Goal: Task Accomplishment & Management: Manage account settings

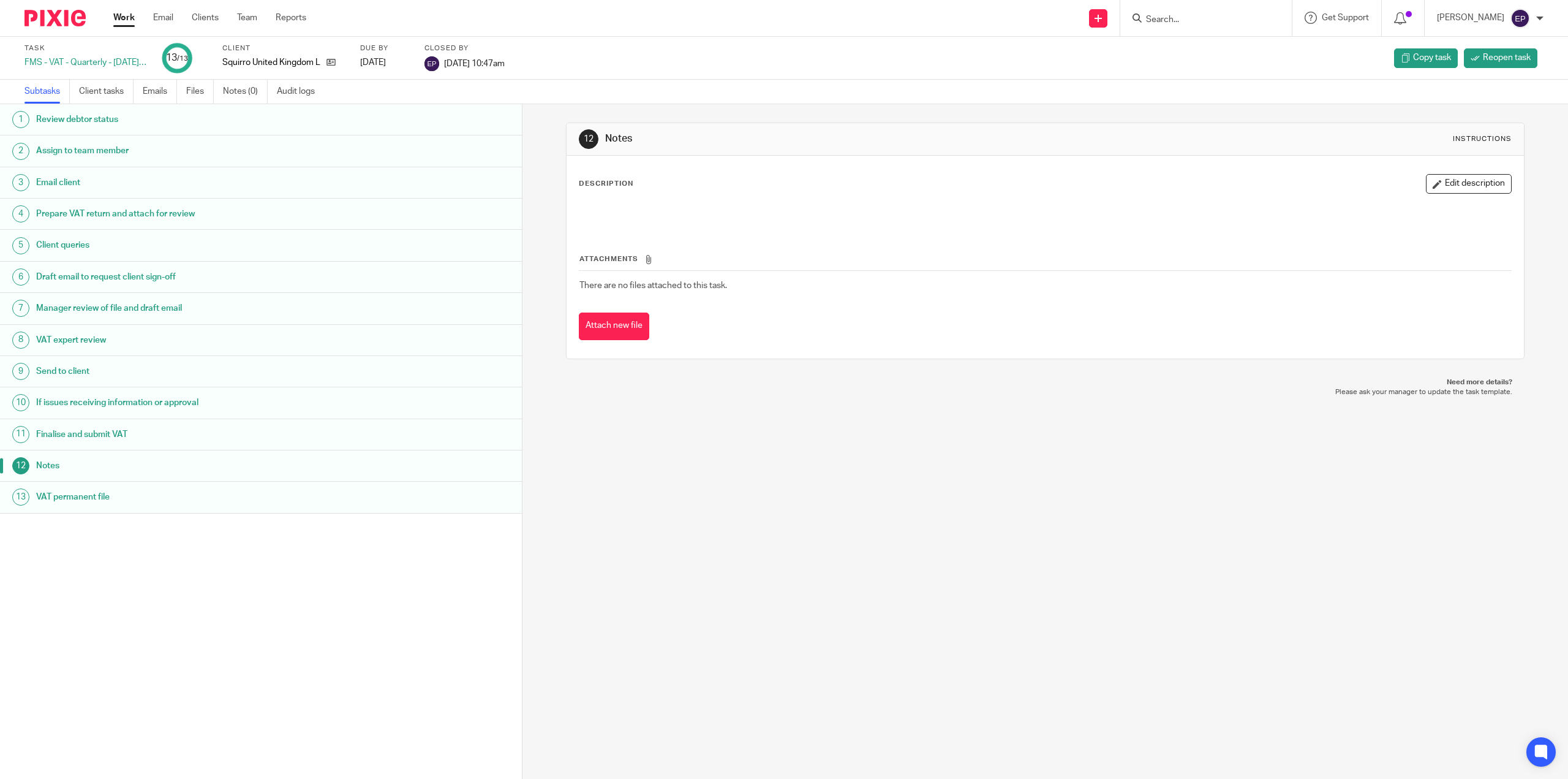
click at [1232, 22] on input "Search" at bounding box center [1200, 20] width 110 height 11
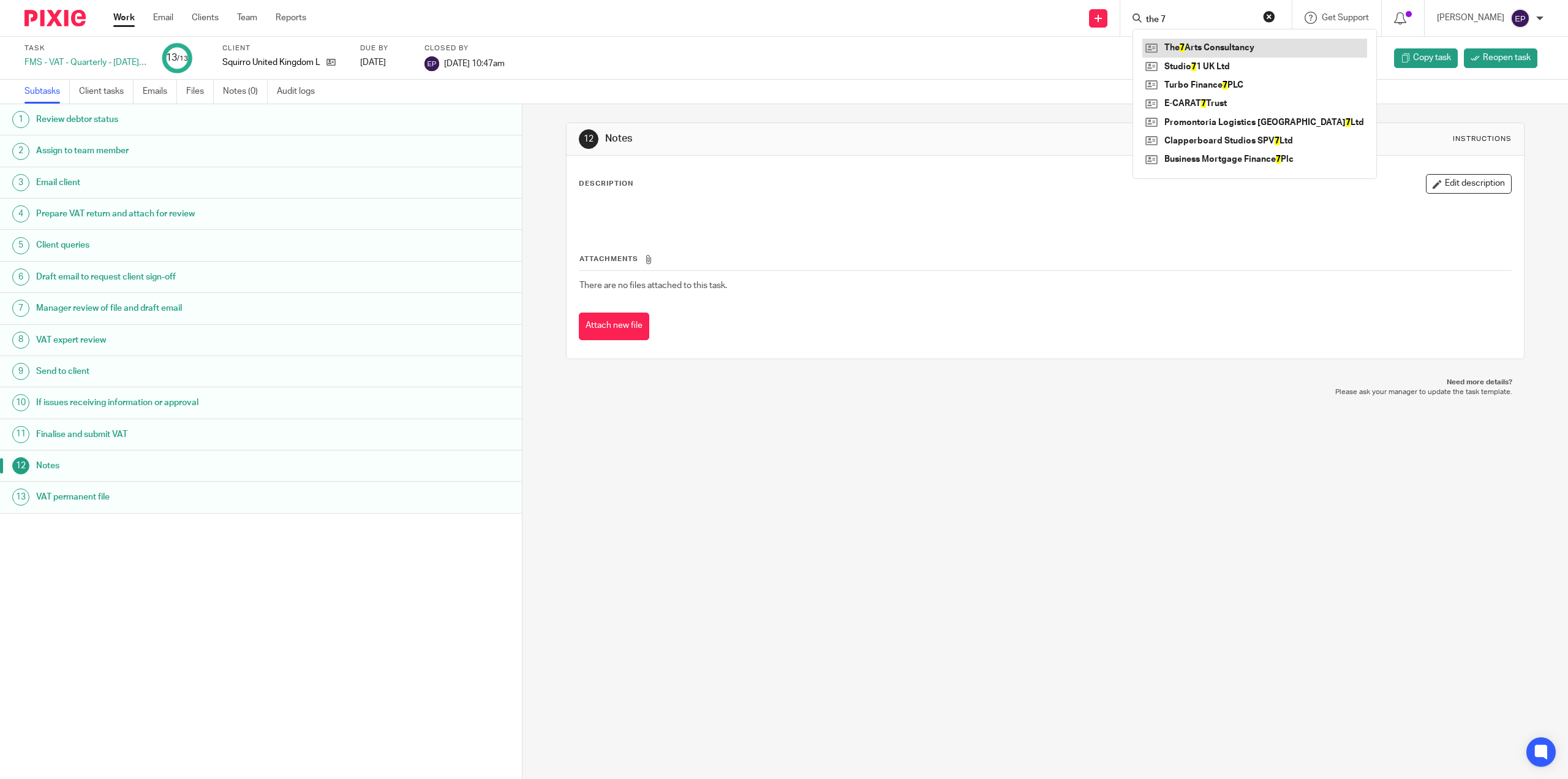
type input "the 7"
click at [1200, 49] on link at bounding box center [1255, 47] width 225 height 18
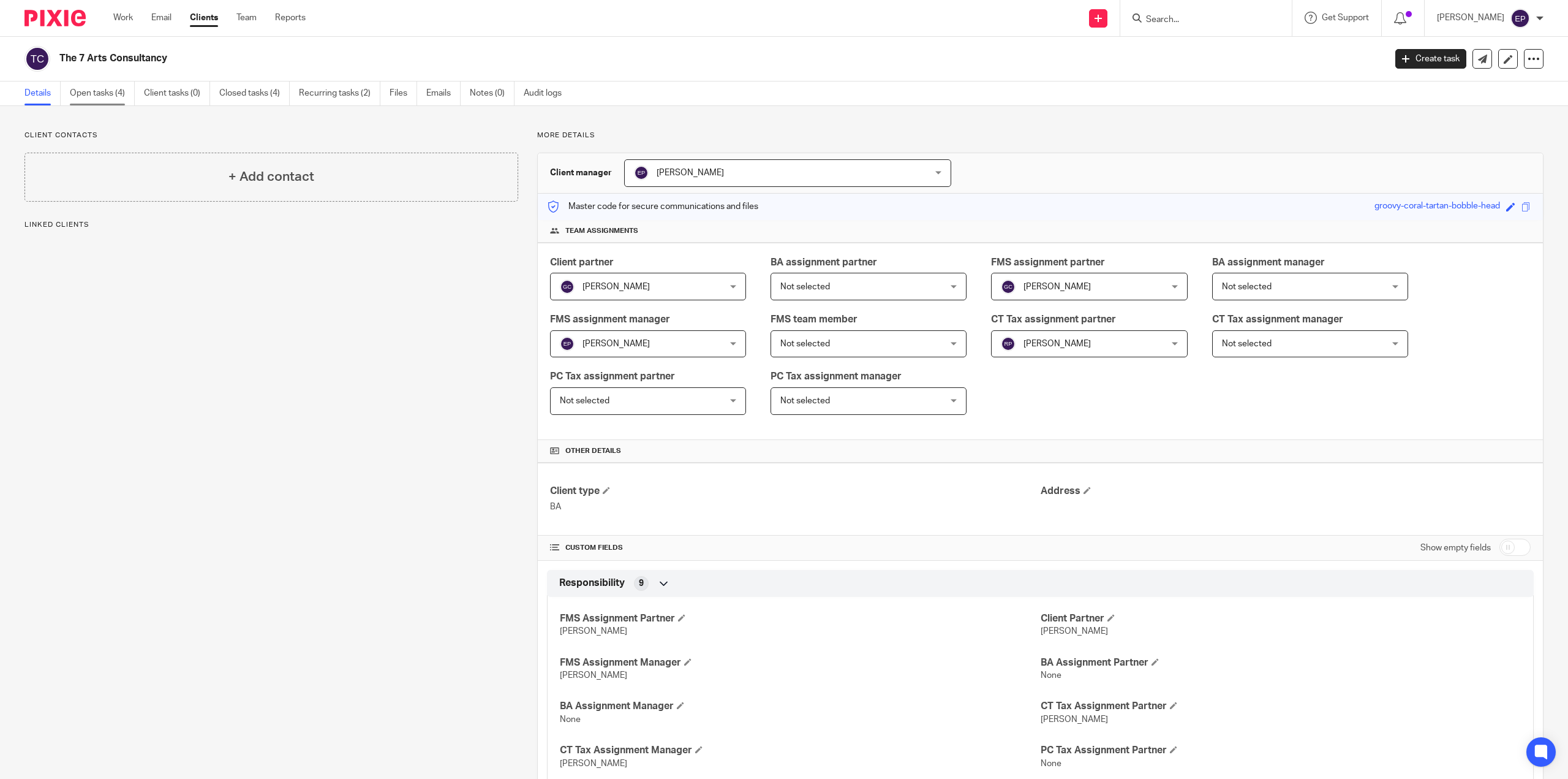
click at [111, 95] on link "Open tasks (4)" at bounding box center [102, 93] width 65 height 24
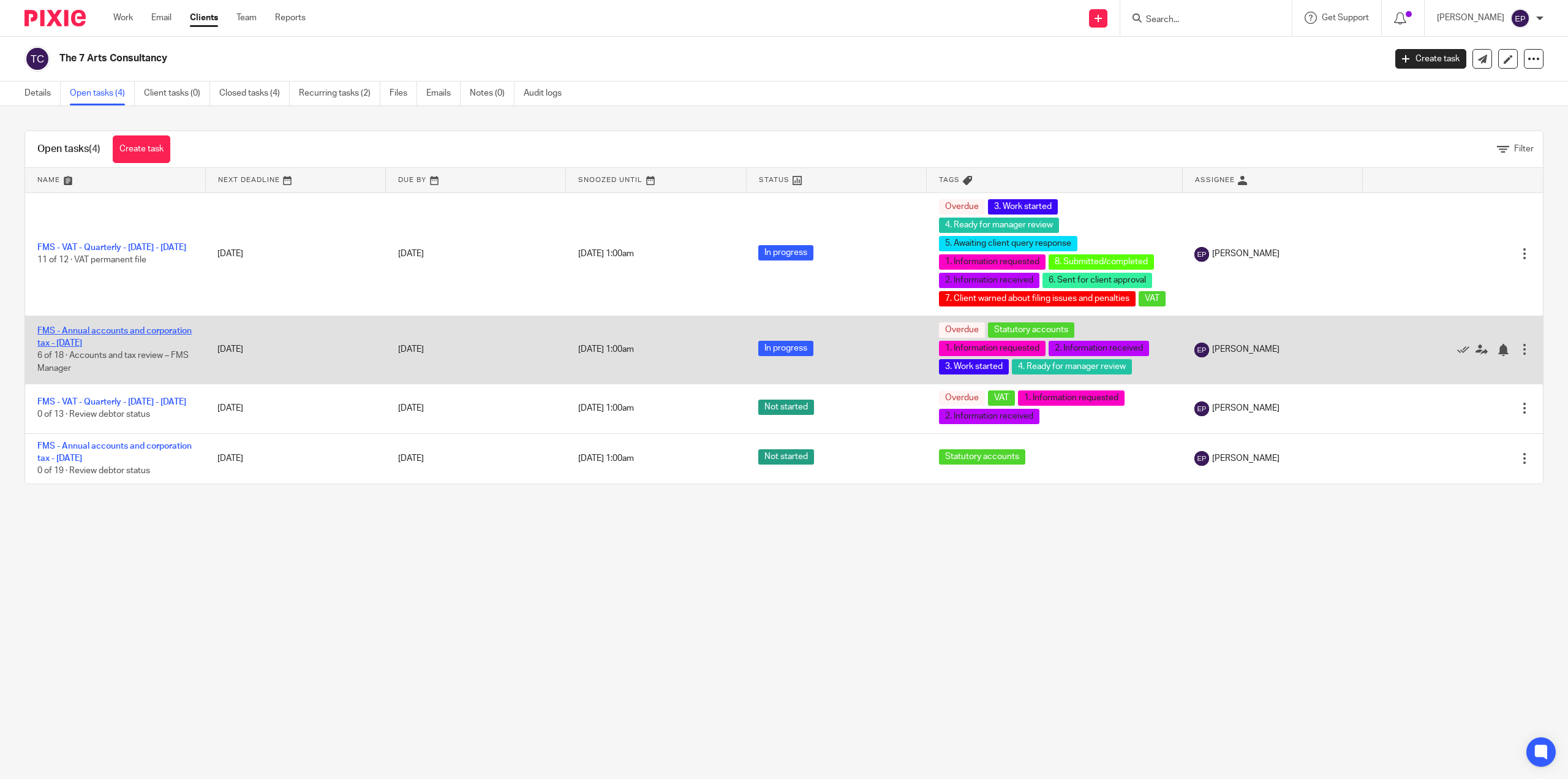
click at [97, 347] on link "FMS - Annual accounts and corporation tax - [DATE]" at bounding box center [115, 337] width 154 height 21
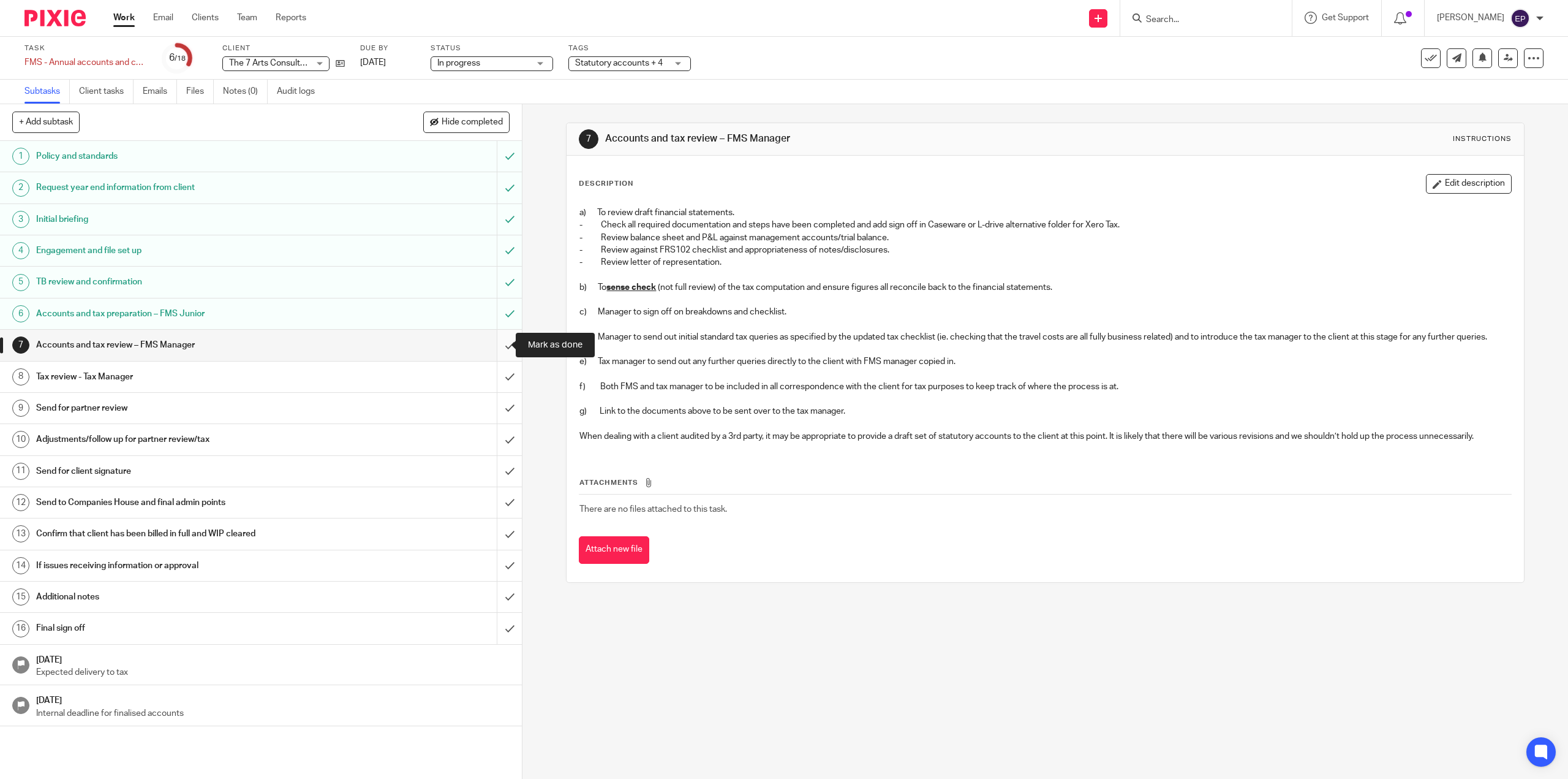
click at [499, 347] on input "submit" at bounding box center [261, 345] width 522 height 30
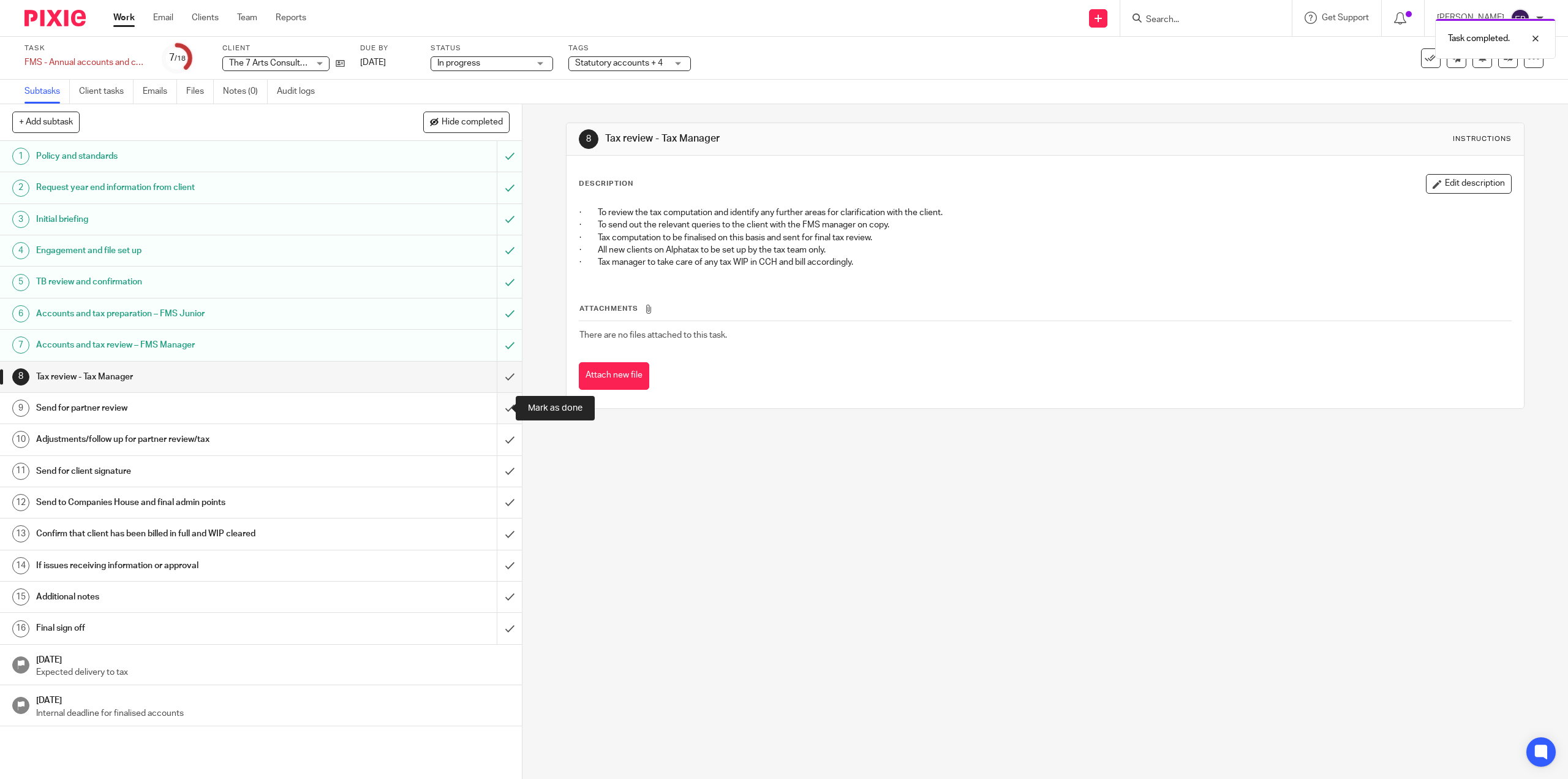
click at [494, 419] on input "submit" at bounding box center [261, 408] width 522 height 30
click at [493, 444] on input "submit" at bounding box center [261, 440] width 522 height 30
click at [496, 477] on input "submit" at bounding box center [261, 471] width 522 height 30
click at [499, 494] on input "submit" at bounding box center [261, 503] width 522 height 30
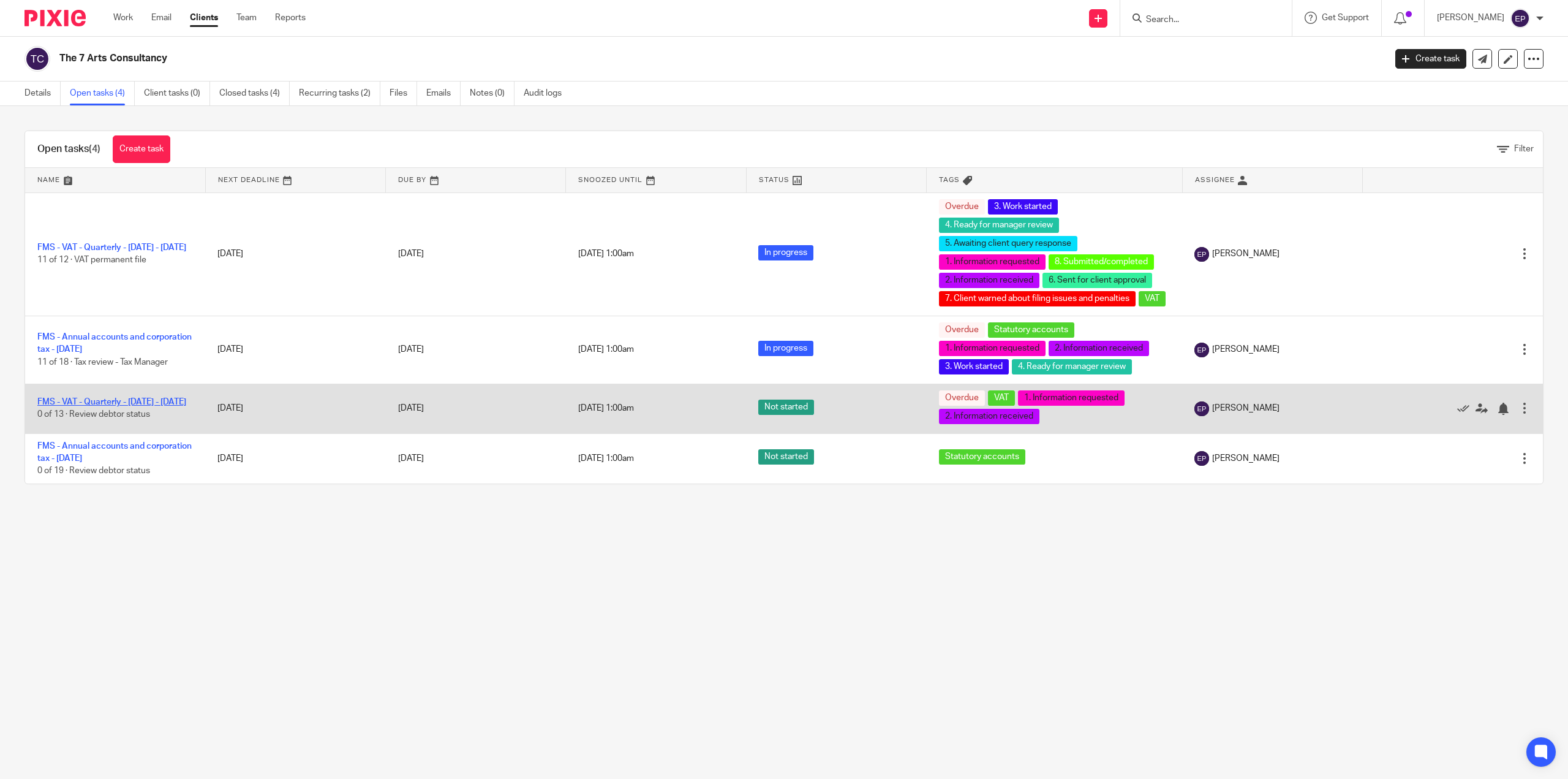
click at [154, 406] on link "FMS - VAT - Quarterly - [DATE] - [DATE]" at bounding box center [112, 402] width 149 height 9
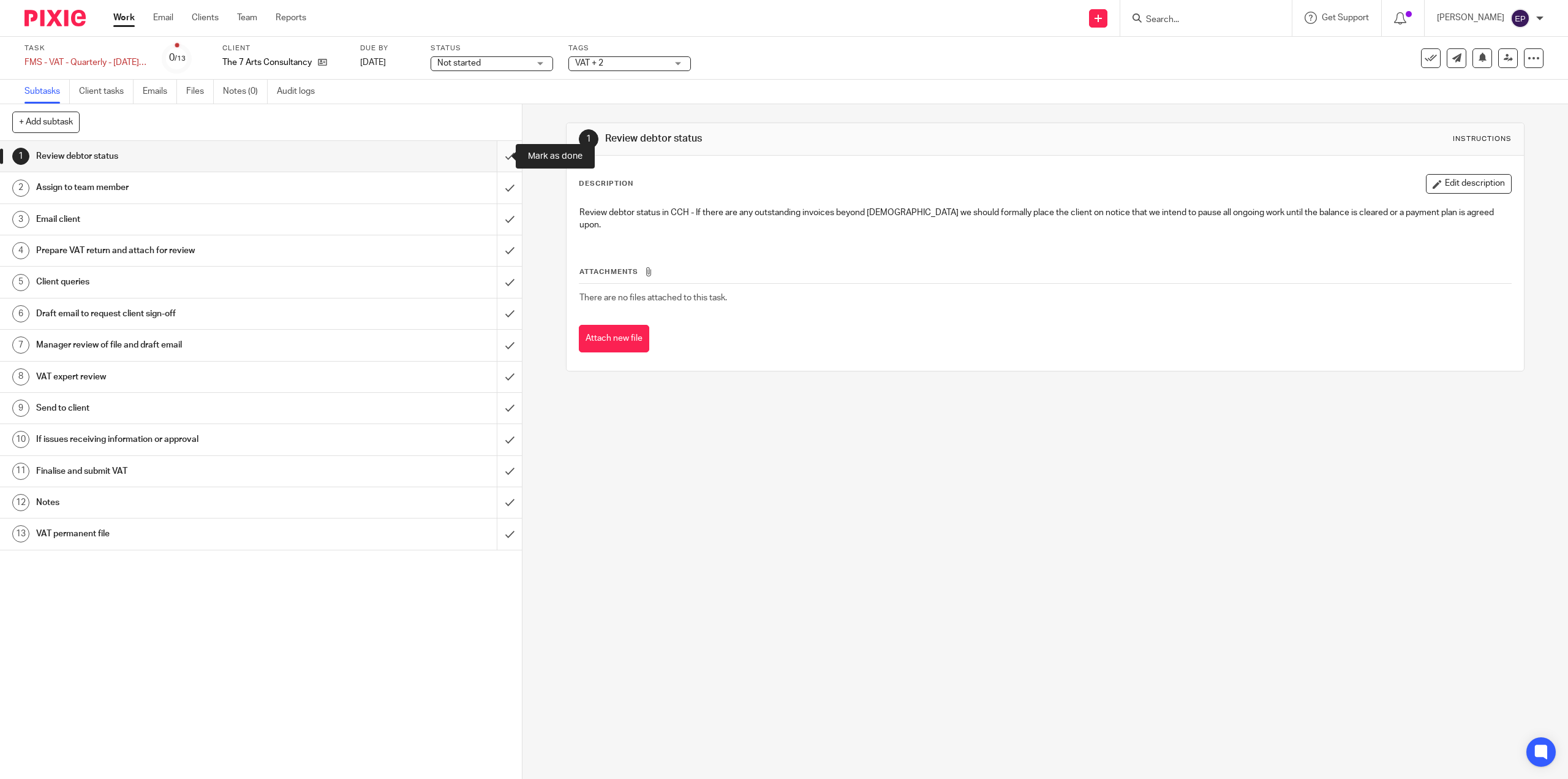
click at [495, 159] on input "submit" at bounding box center [261, 156] width 522 height 30
click at [494, 184] on input "submit" at bounding box center [261, 187] width 522 height 30
click at [494, 227] on input "submit" at bounding box center [261, 219] width 522 height 30
click at [494, 247] on input "submit" at bounding box center [261, 250] width 522 height 30
click at [497, 269] on input "submit" at bounding box center [261, 281] width 522 height 30
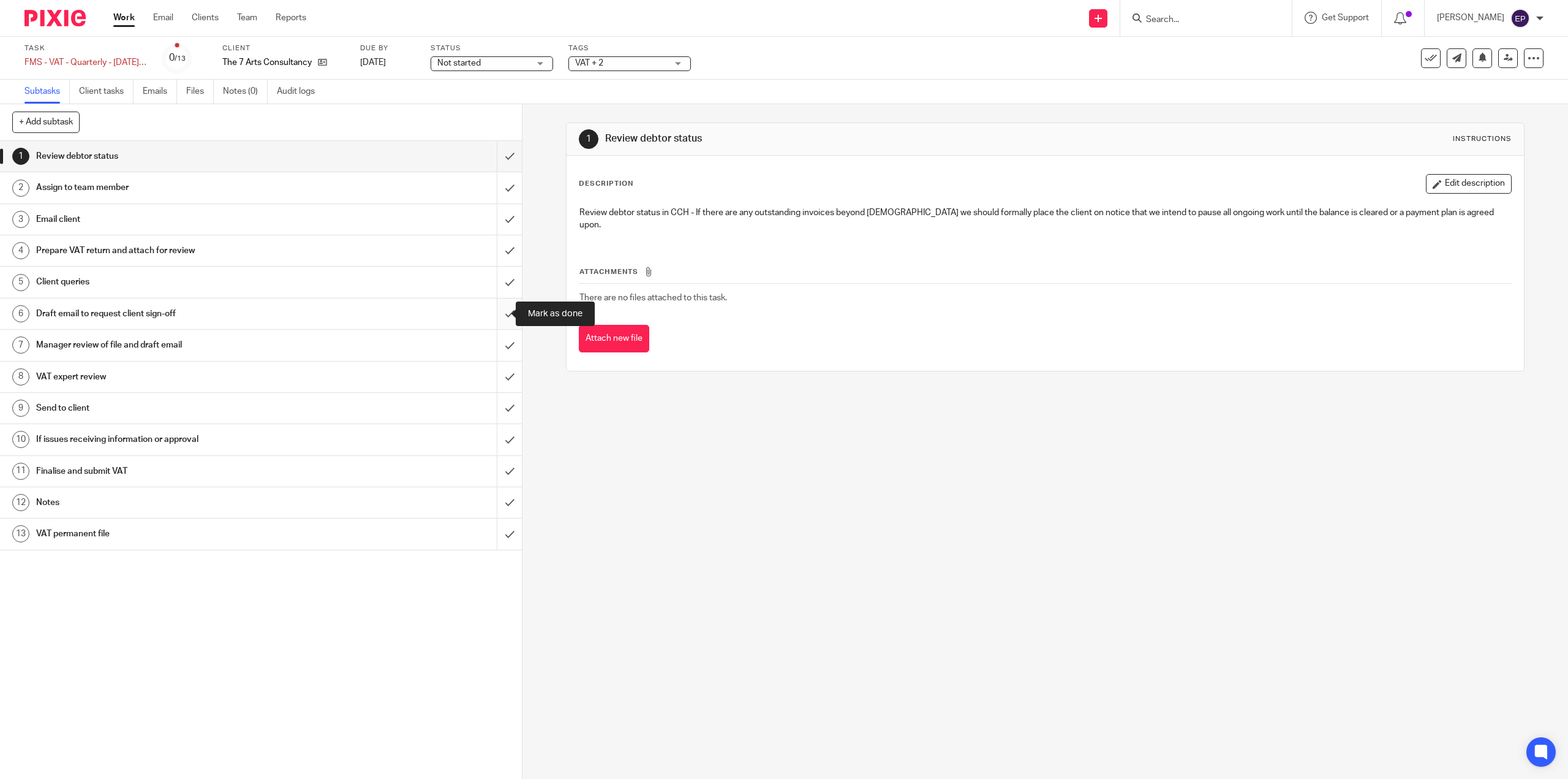
click at [502, 302] on input "submit" at bounding box center [261, 313] width 522 height 30
click at [503, 353] on input "submit" at bounding box center [261, 345] width 522 height 30
click at [502, 375] on input "submit" at bounding box center [261, 376] width 522 height 30
click at [502, 408] on input "submit" at bounding box center [261, 408] width 522 height 30
click at [502, 444] on input "submit" at bounding box center [261, 440] width 522 height 30
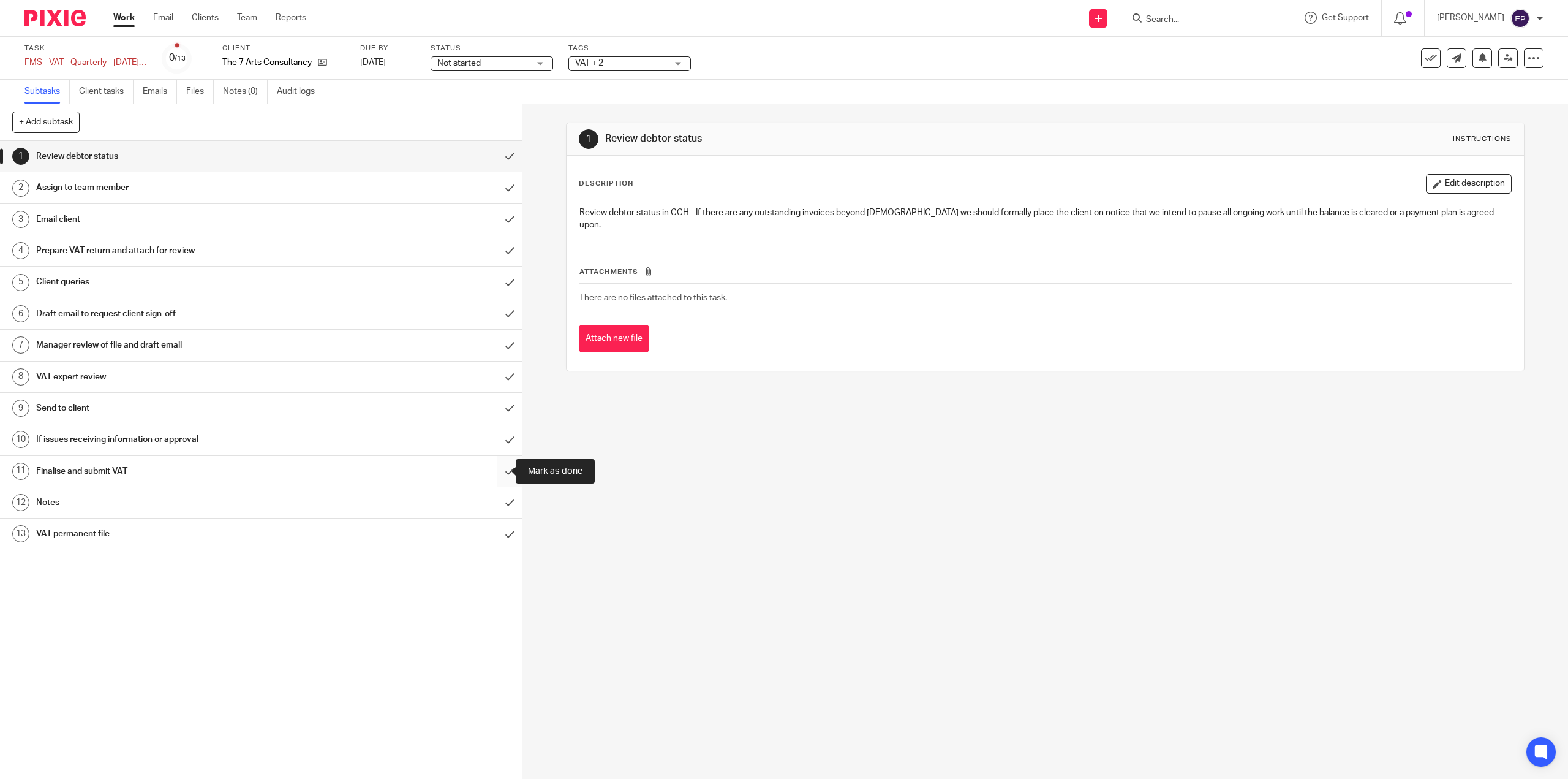
click at [502, 477] on input "submit" at bounding box center [261, 471] width 522 height 30
click at [502, 498] on input "submit" at bounding box center [261, 503] width 522 height 30
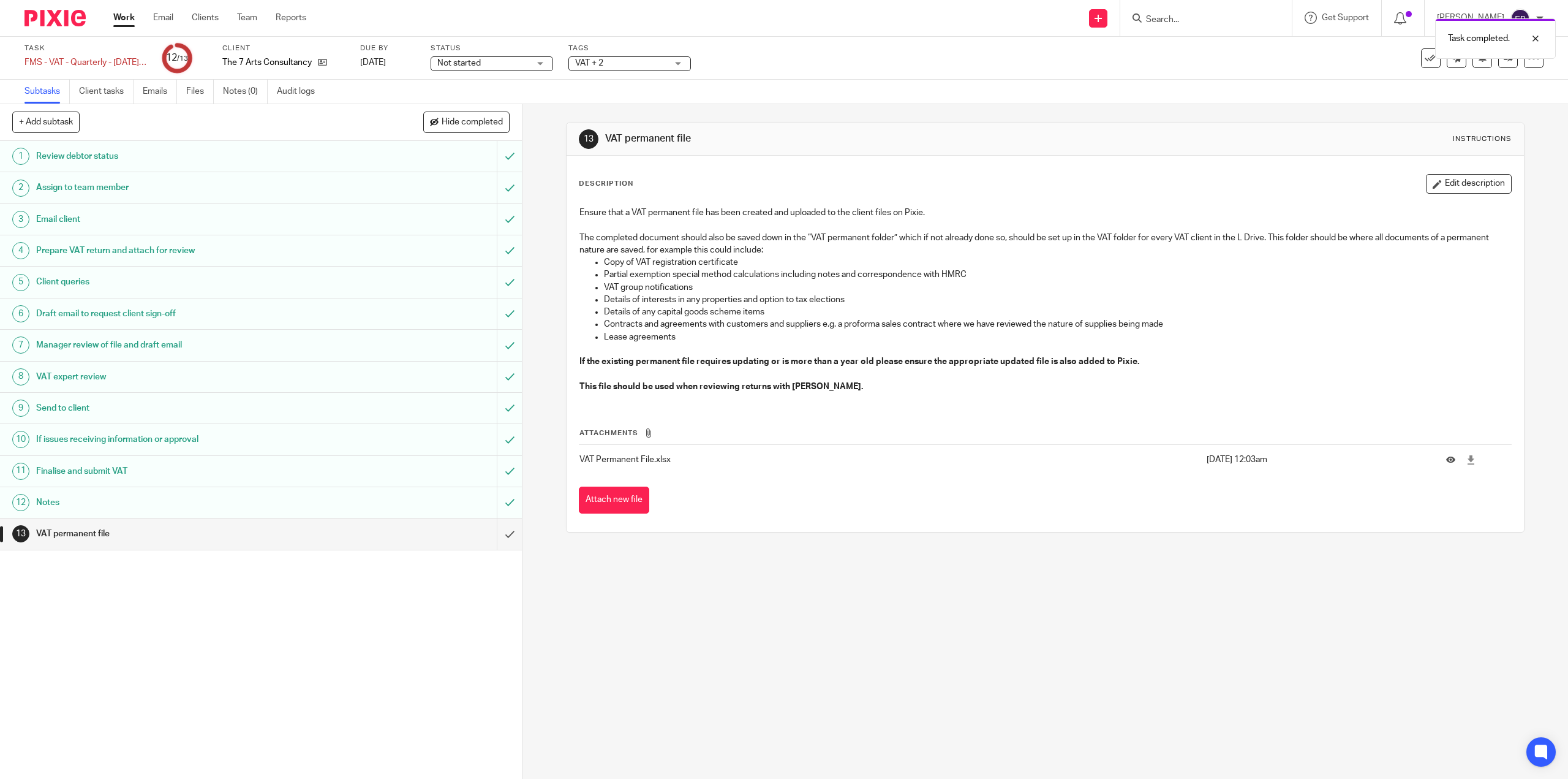
click at [71, 506] on h1 "Notes" at bounding box center [186, 502] width 299 height 18
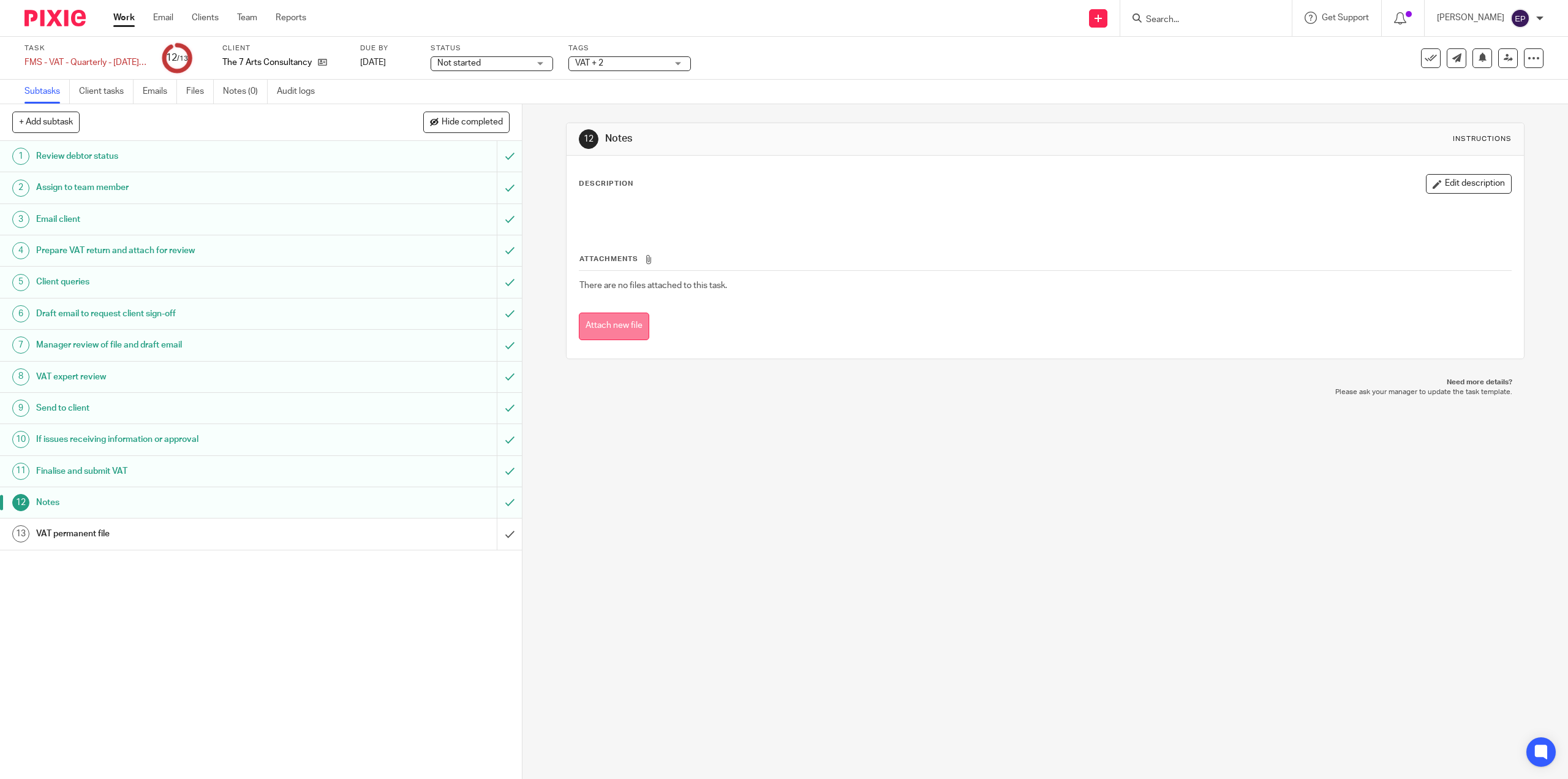
click at [623, 328] on button "Attach new file" at bounding box center [613, 326] width 70 height 28
